Goal: Check status: Check status

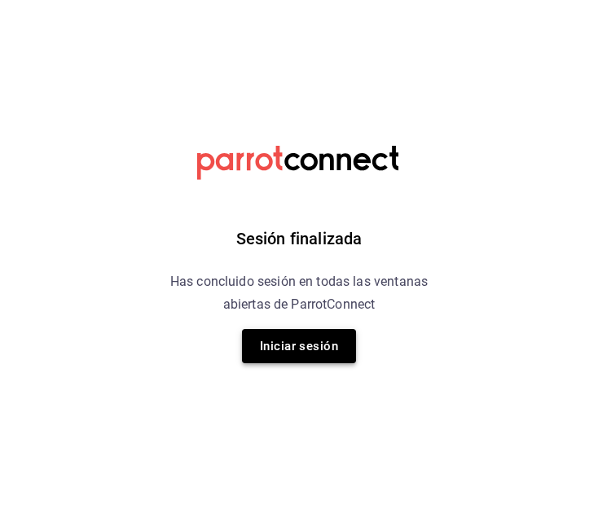
click at [309, 348] on button "Iniciar sesión" at bounding box center [299, 346] width 114 height 34
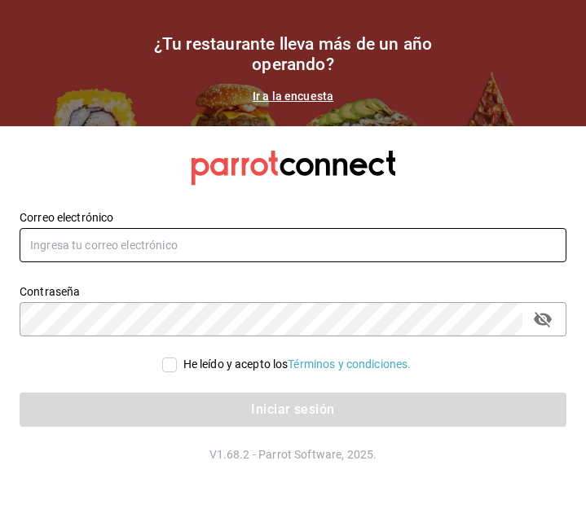
type input "admonmarnecdmx@gmail.com"
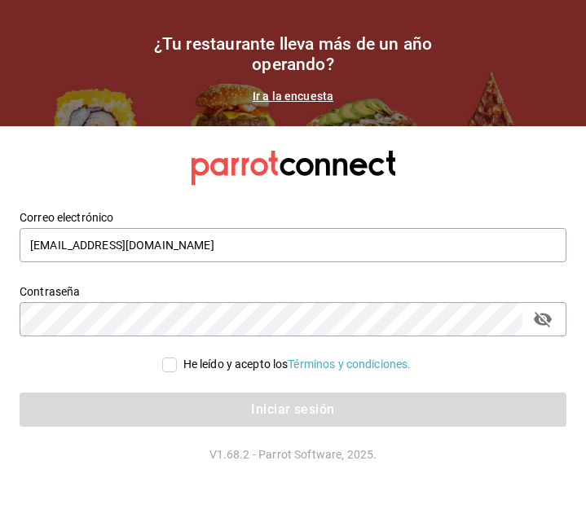
click at [166, 366] on input "He leído y acepto los Términos y condiciones." at bounding box center [169, 365] width 15 height 15
checkbox input "true"
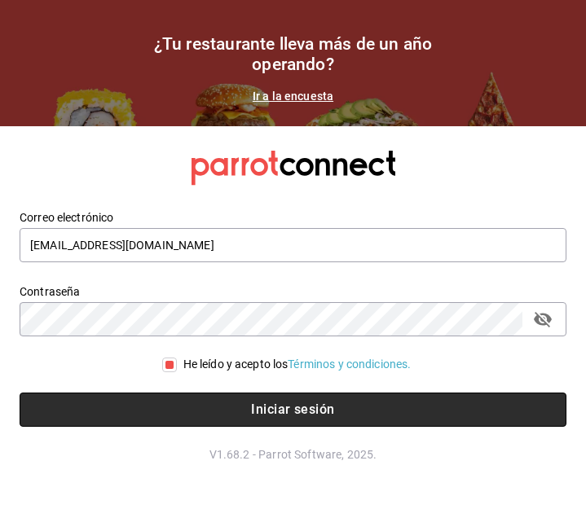
click at [236, 398] on button "Iniciar sesión" at bounding box center [293, 410] width 547 height 34
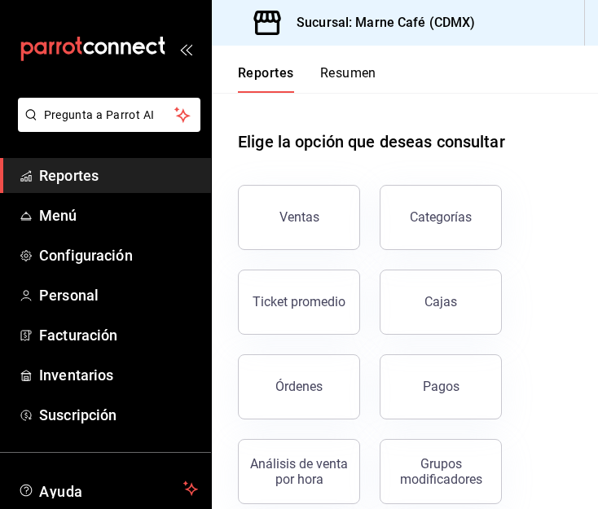
scroll to position [76, 0]
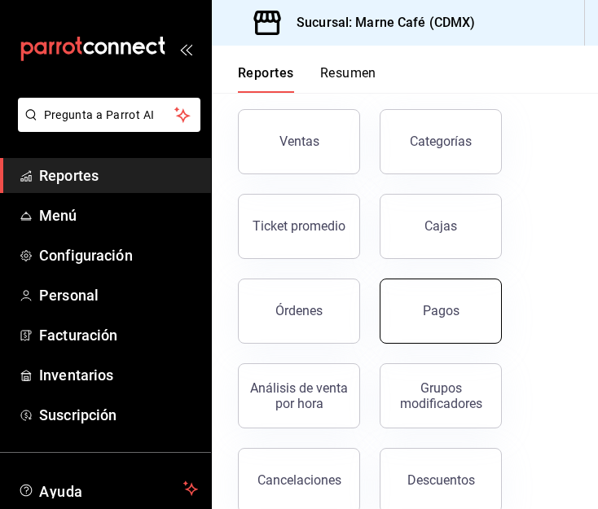
click at [438, 317] on div "Pagos" at bounding box center [441, 310] width 37 height 15
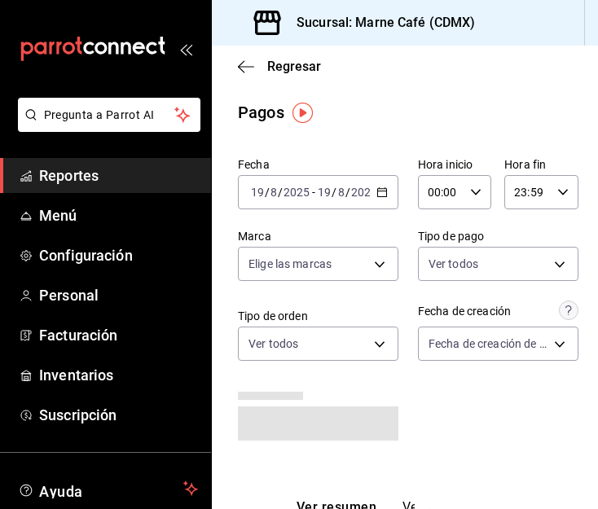
click at [377, 197] on \(Stroke\) "button" at bounding box center [382, 192] width 10 height 9
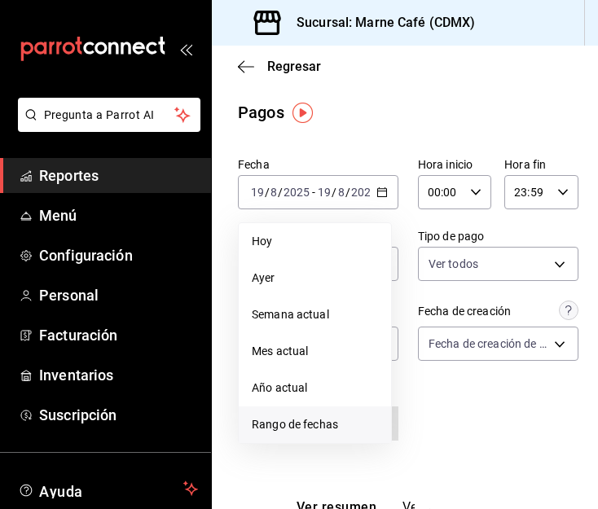
click at [306, 416] on li "Rango de fechas" at bounding box center [315, 425] width 152 height 37
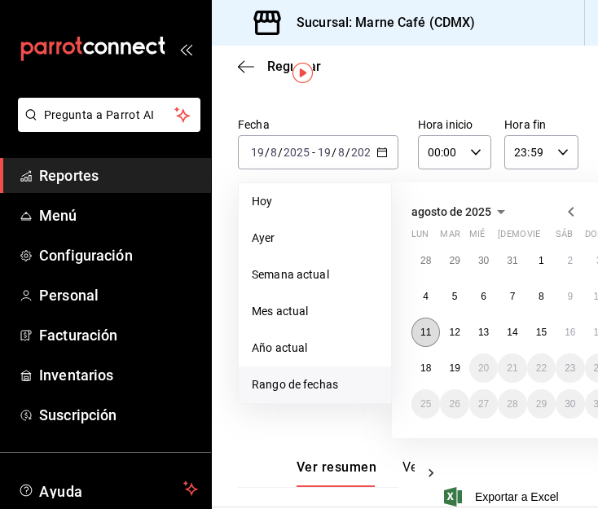
scroll to position [41, 0]
click at [425, 327] on abbr "11" at bounding box center [426, 331] width 11 height 11
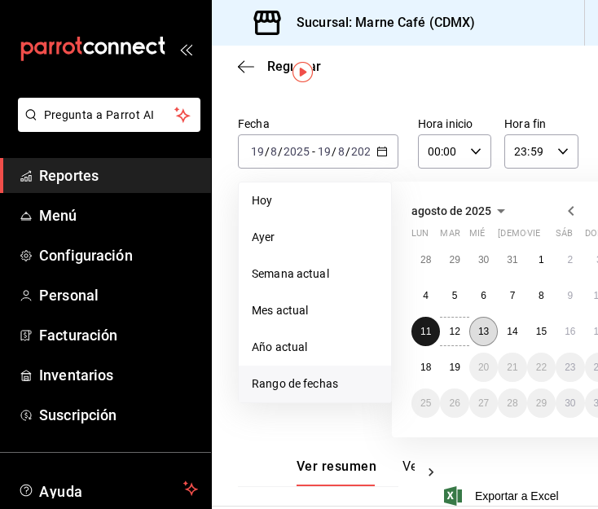
scroll to position [41, 91]
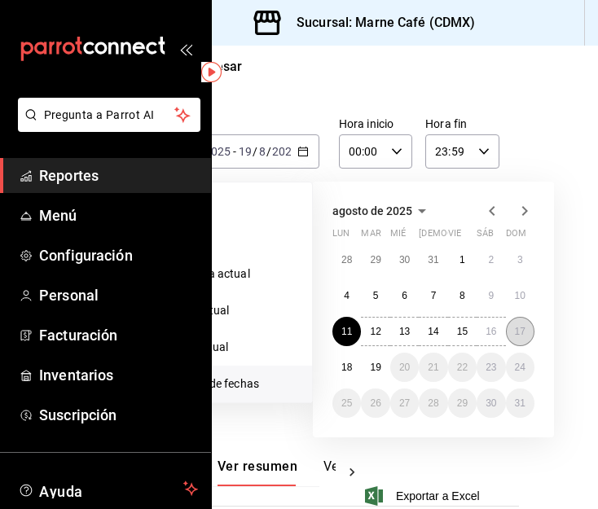
click at [515, 331] on abbr "17" at bounding box center [520, 331] width 11 height 11
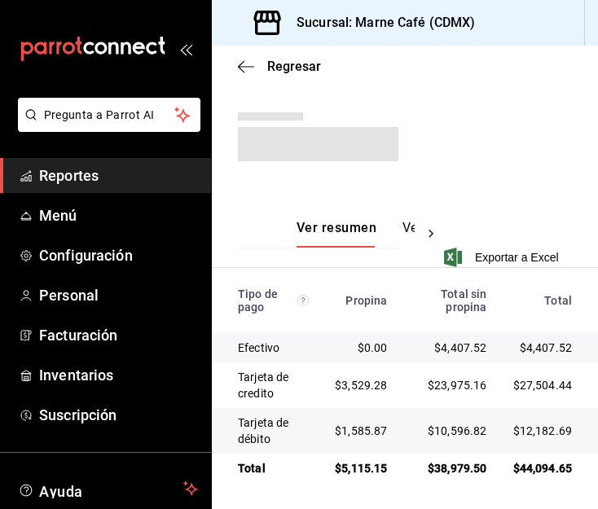
scroll to position [273, 0]
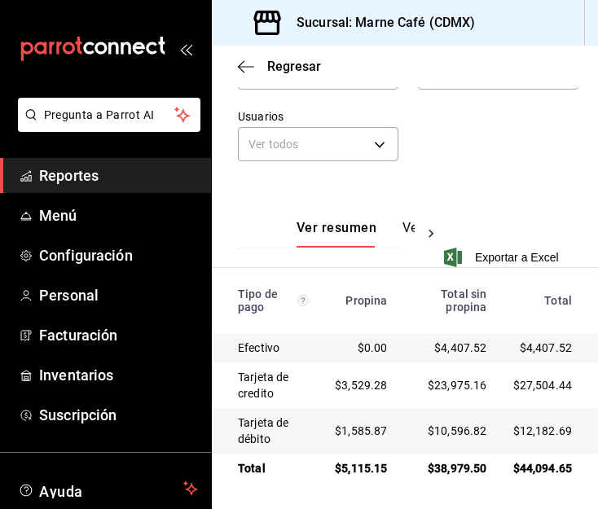
click at [73, 167] on span "Reportes" at bounding box center [118, 176] width 159 height 22
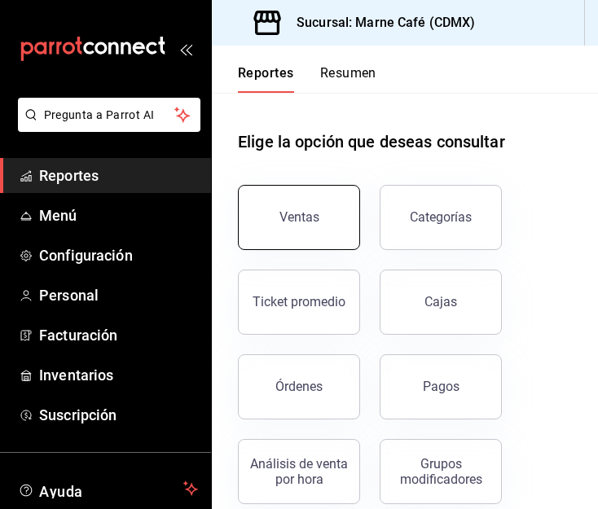
click at [288, 214] on div "Ventas" at bounding box center [300, 216] width 40 height 15
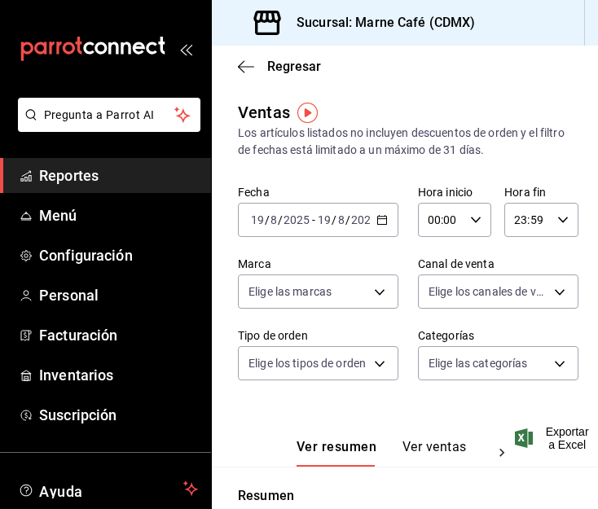
click at [377, 223] on icon "button" at bounding box center [382, 219] width 11 height 11
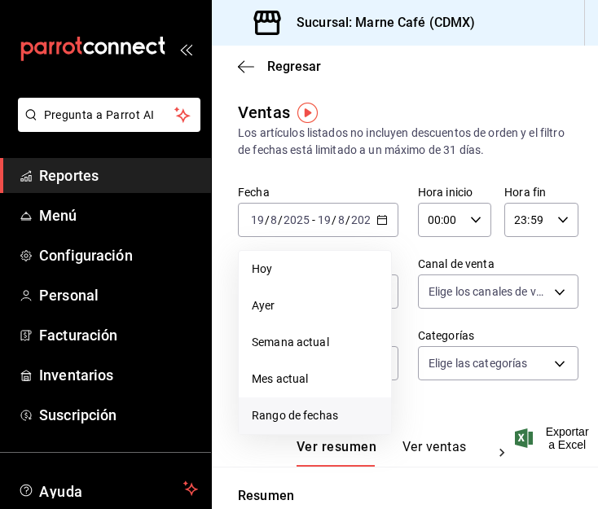
click at [306, 409] on span "Rango de fechas" at bounding box center [315, 416] width 126 height 17
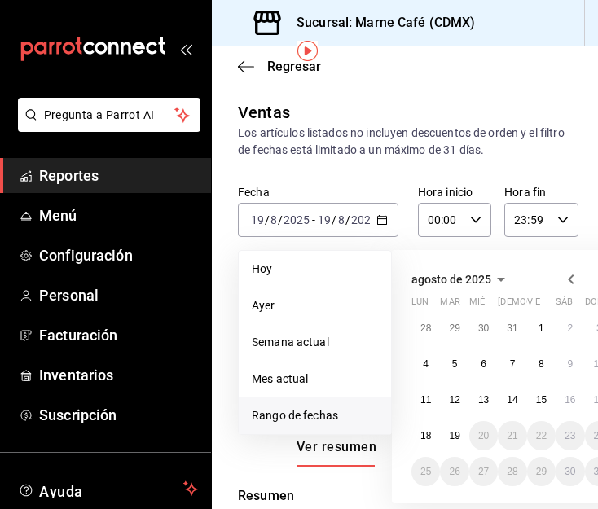
scroll to position [68, 0]
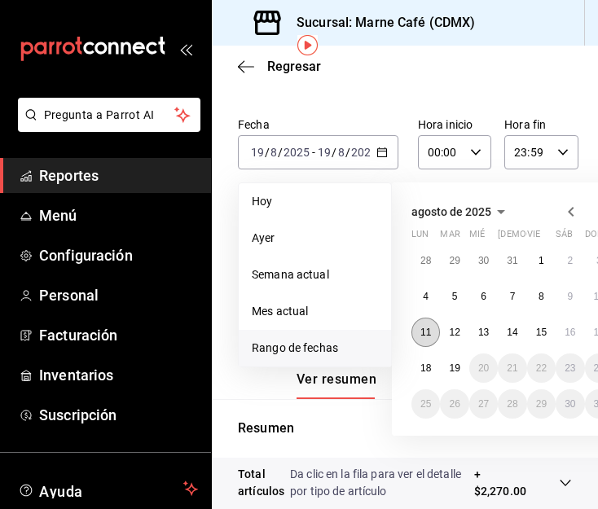
click at [421, 342] on button "11" at bounding box center [426, 332] width 29 height 29
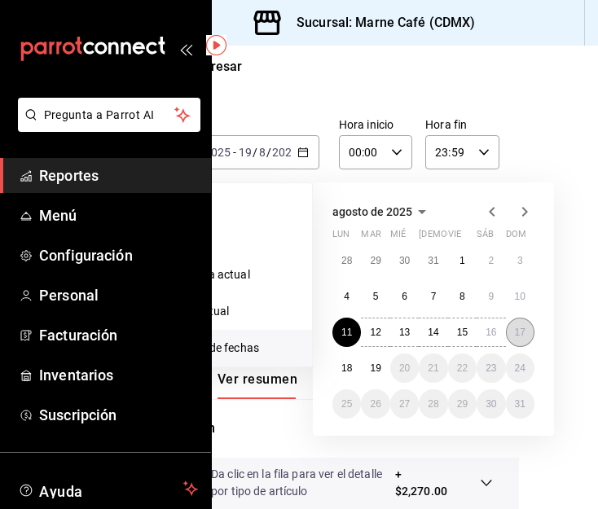
click at [506, 339] on button "17" at bounding box center [520, 332] width 29 height 29
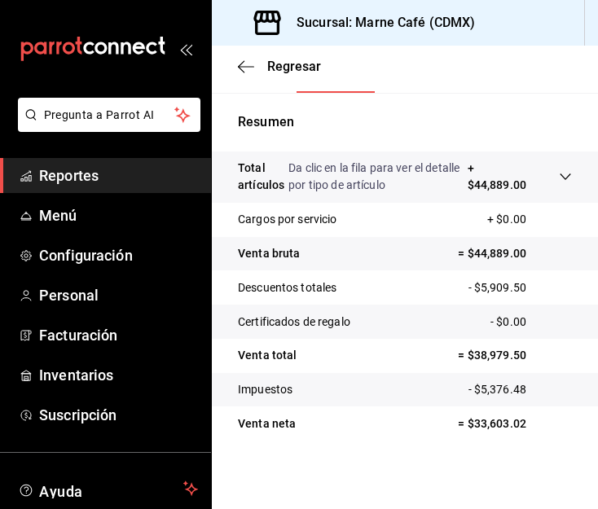
scroll to position [390, 2]
